Goal: Answer question/provide support

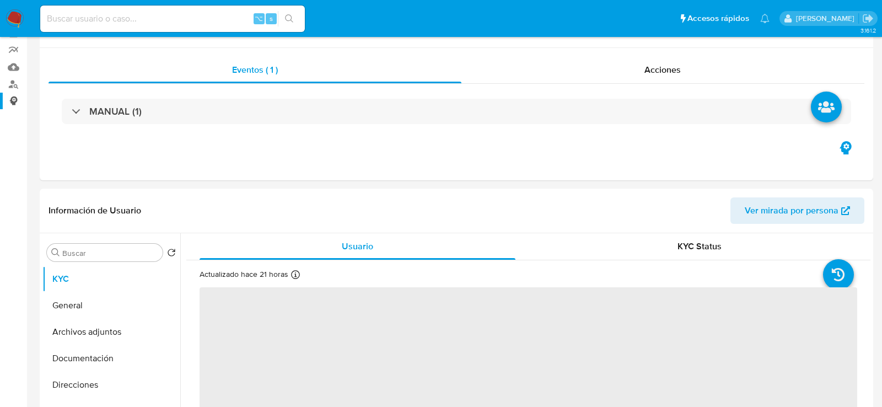
select select "10"
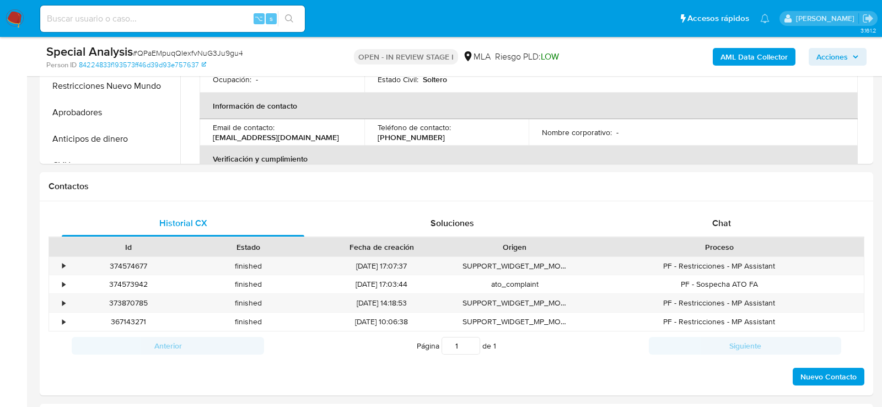
scroll to position [408, 0]
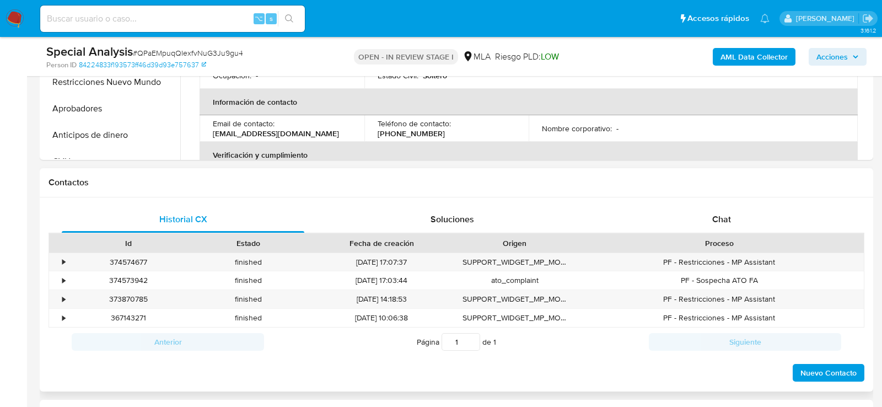
click at [689, 233] on div "Id Estado Fecha de creación Origen Proceso" at bounding box center [457, 242] width 816 height 19
click at [691, 224] on div "Chat" at bounding box center [721, 219] width 243 height 26
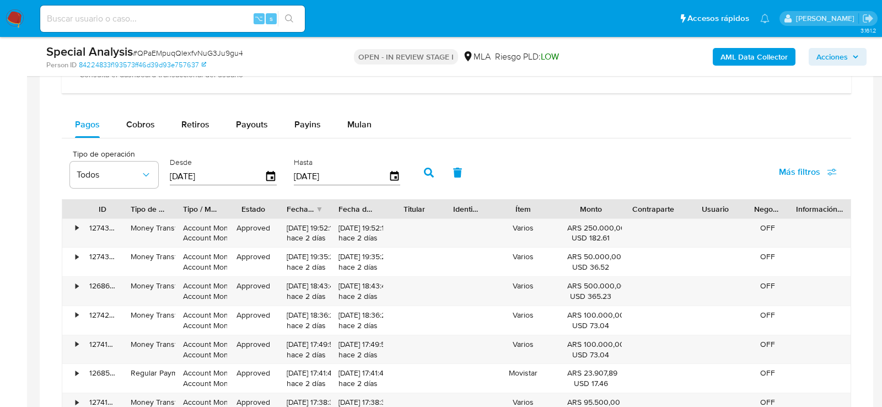
scroll to position [1046, 0]
click at [147, 121] on span "Cobros" at bounding box center [140, 125] width 29 height 13
select select "10"
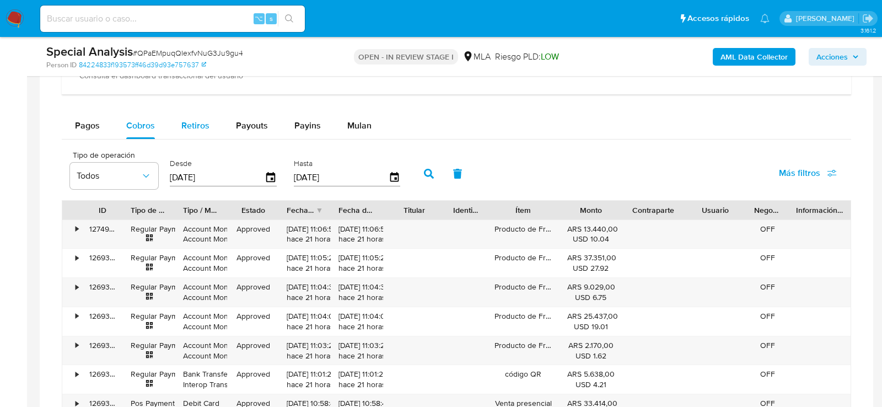
click at [179, 130] on button "Retiros" at bounding box center [195, 125] width 55 height 26
select select "10"
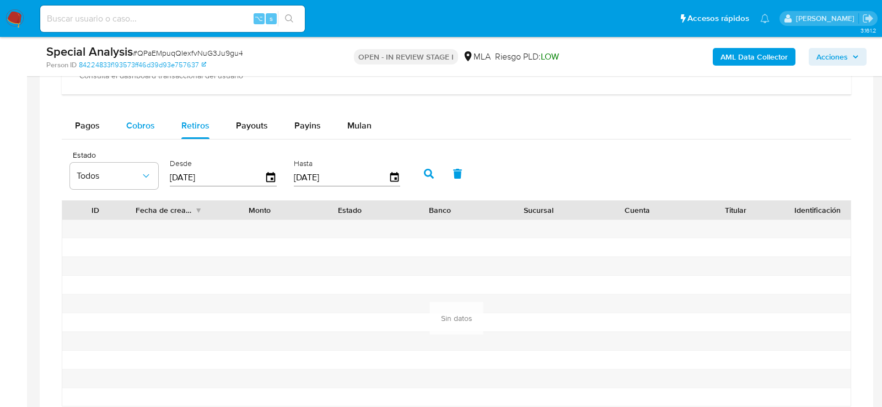
click at [145, 126] on span "Cobros" at bounding box center [140, 125] width 29 height 13
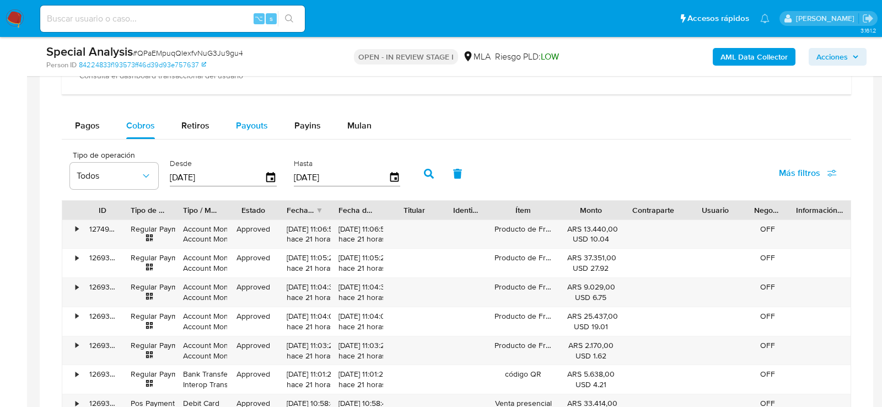
click at [257, 119] on span "Payouts" at bounding box center [252, 125] width 32 height 13
select select "10"
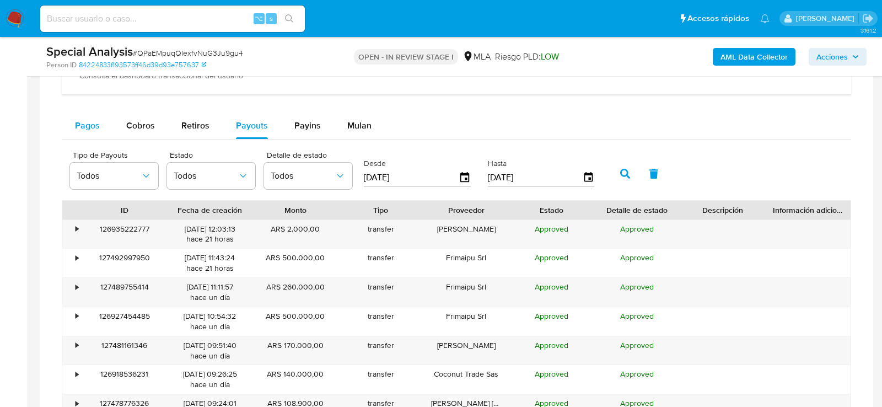
click at [94, 121] on span "Pagos" at bounding box center [87, 125] width 25 height 13
